Goal: Transaction & Acquisition: Obtain resource

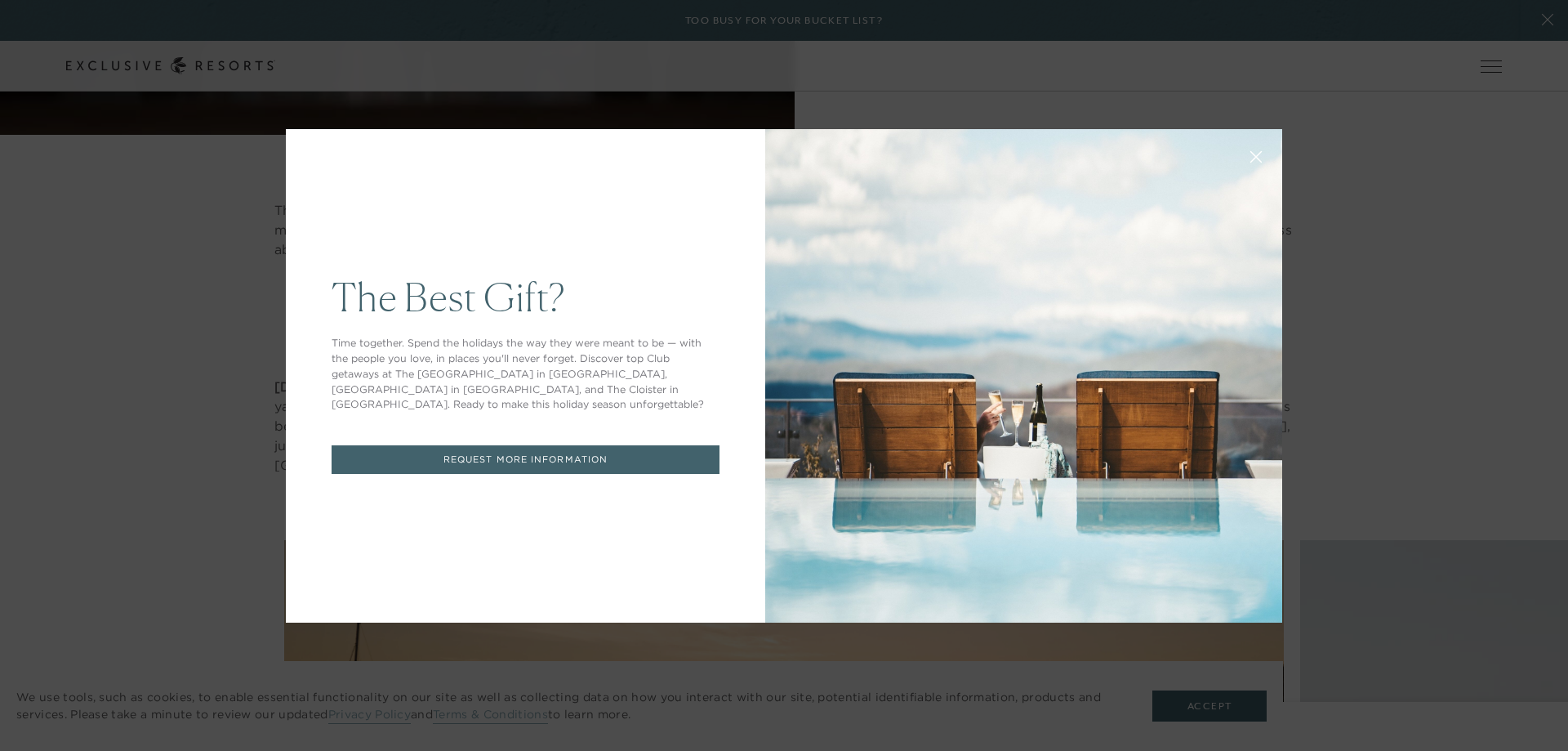
click at [134, 286] on div "The Best Gift? Time together. Spend the holidays the way they were meant to be …" at bounding box center [784, 375] width 1568 height 751
click at [381, 445] on link "REQUEST MORE INFORMATION" at bounding box center [526, 459] width 388 height 29
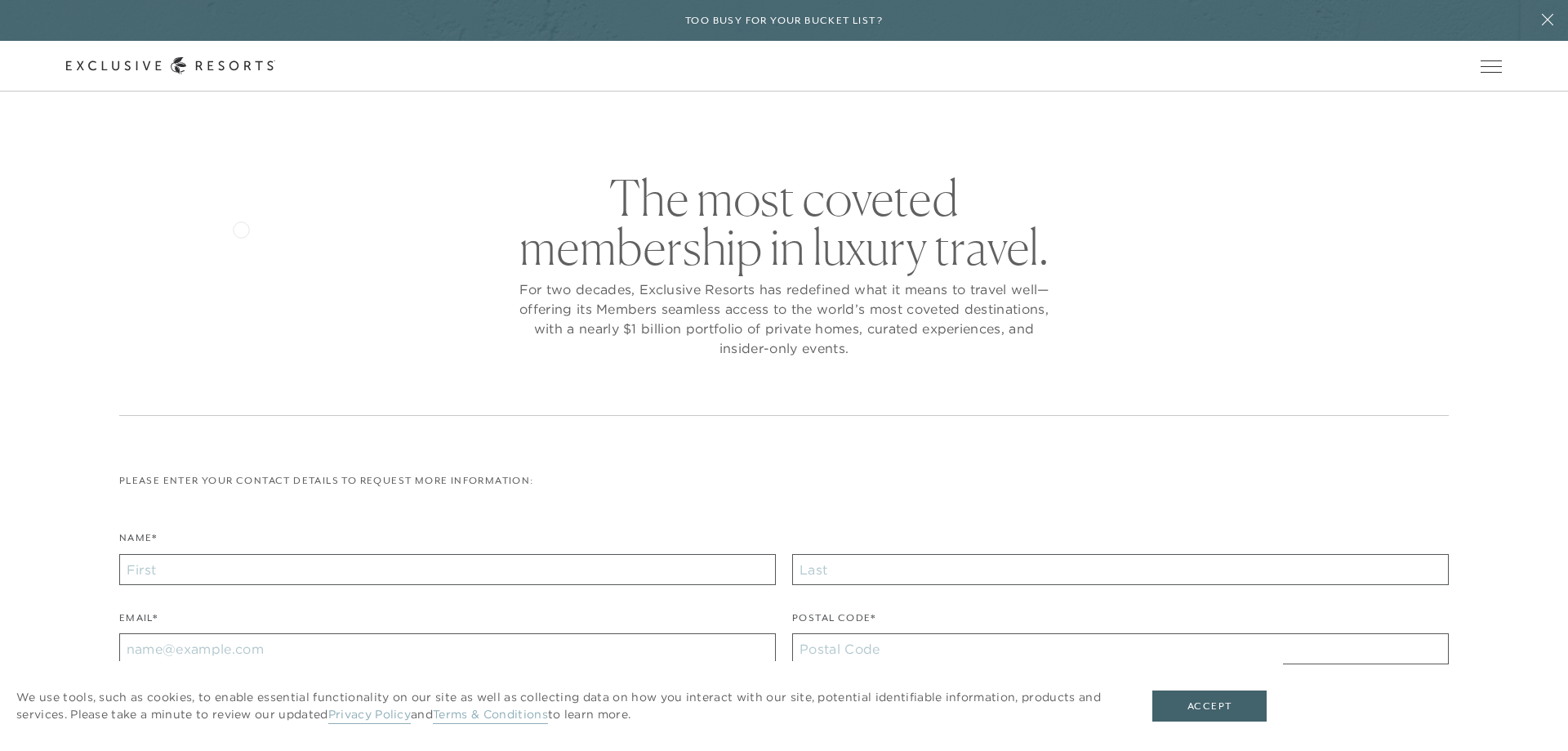
checkbox input "false"
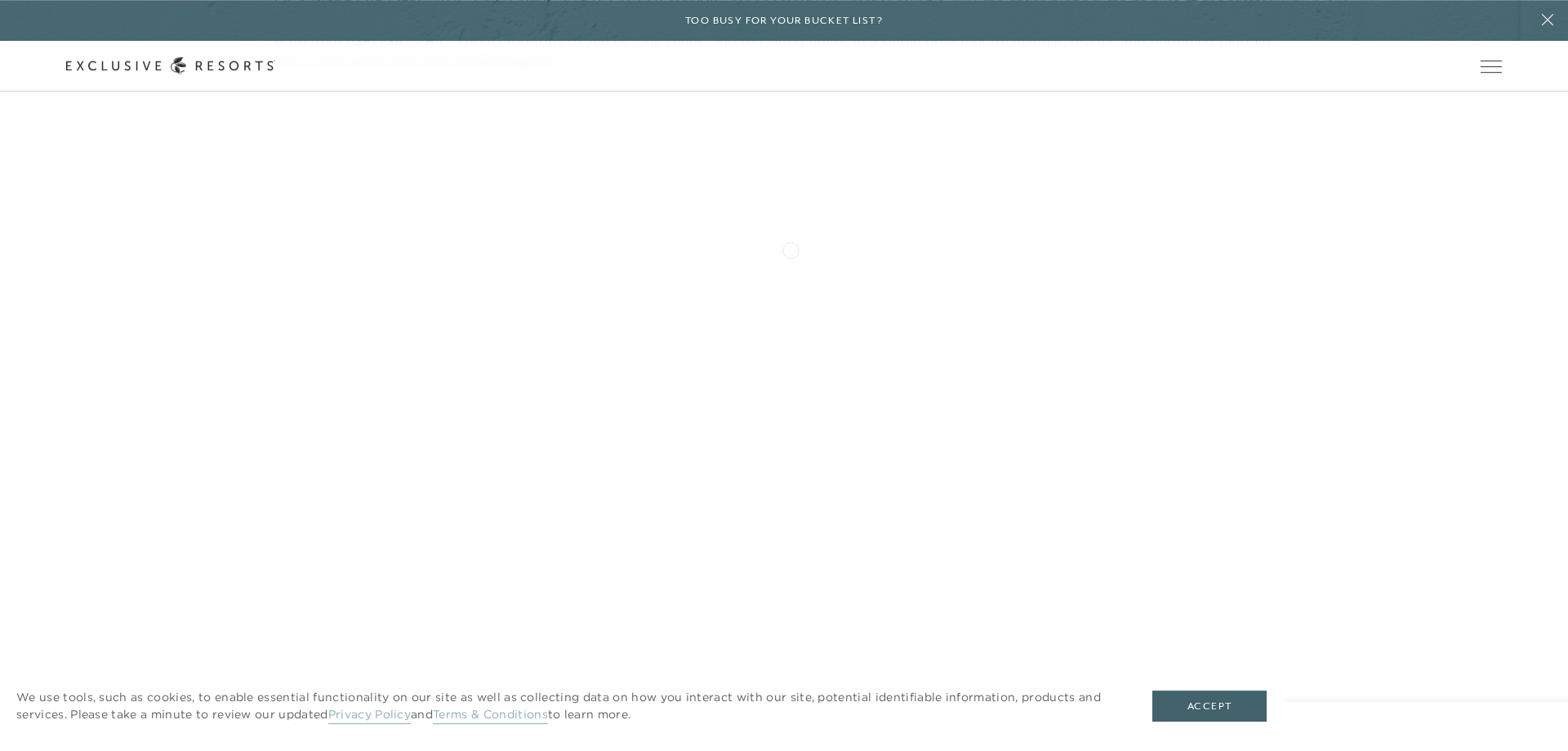
scroll to position [10418, 0]
